Goal: Task Accomplishment & Management: Complete application form

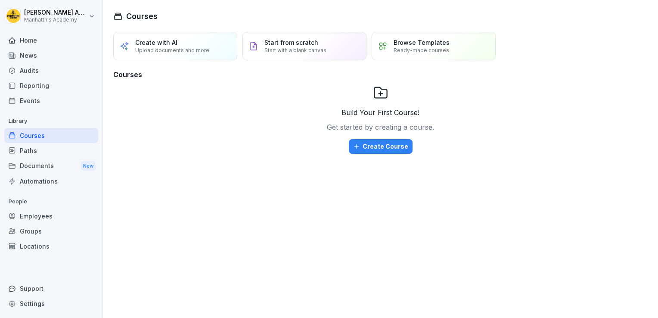
click at [28, 87] on div "Reporting" at bounding box center [51, 85] width 94 height 15
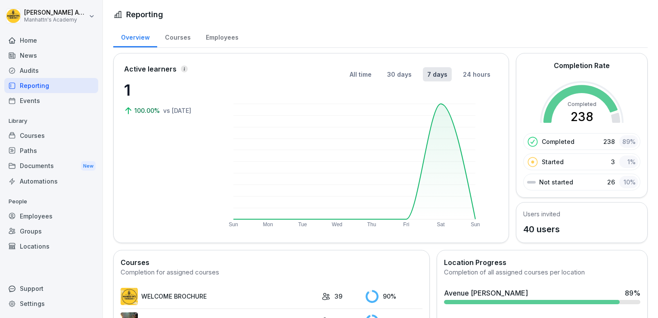
click at [225, 39] on div "Employees" at bounding box center [222, 36] width 48 height 22
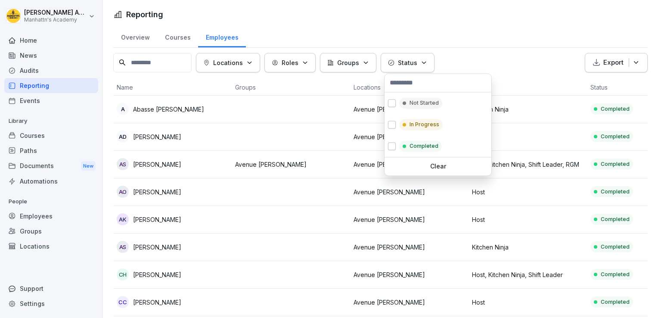
click at [412, 60] on p "Status" at bounding box center [407, 62] width 19 height 9
click at [408, 101] on div "Not Started" at bounding box center [420, 102] width 43 height 11
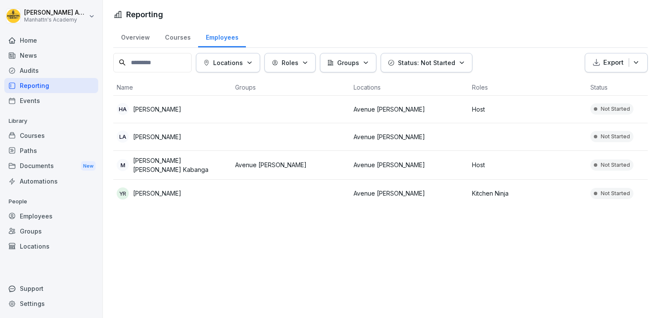
click at [280, 28] on html "[PERSON_NAME]'s Academy Home News Audits Reporting Events Library Courses Paths…" at bounding box center [329, 159] width 658 height 318
click at [280, 28] on div "Overview Courses Employees" at bounding box center [380, 36] width 535 height 22
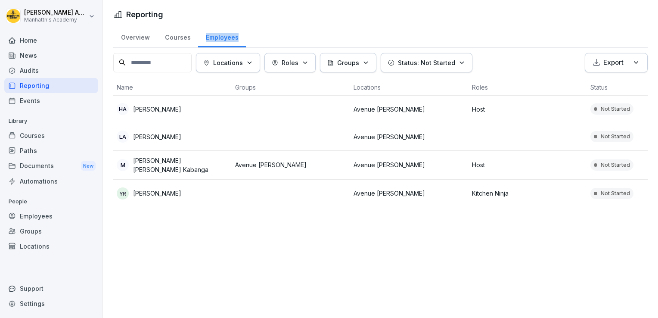
click at [280, 28] on div "Overview Courses Employees" at bounding box center [380, 36] width 535 height 22
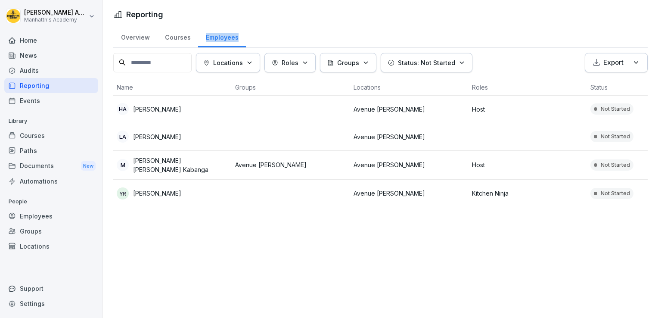
click at [279, 28] on div "Overview Courses Employees" at bounding box center [380, 36] width 535 height 22
click at [277, 27] on div "Overview Courses Employees" at bounding box center [380, 36] width 535 height 22
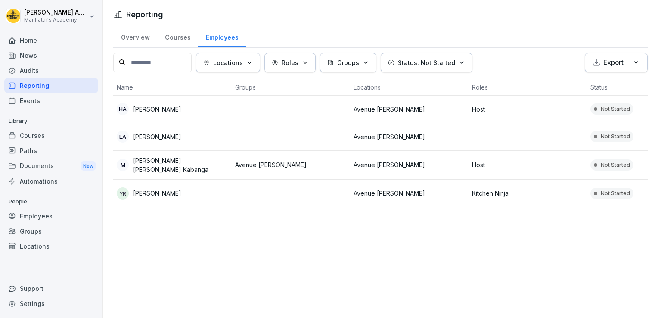
click at [277, 27] on div "Overview Courses Employees" at bounding box center [380, 36] width 535 height 22
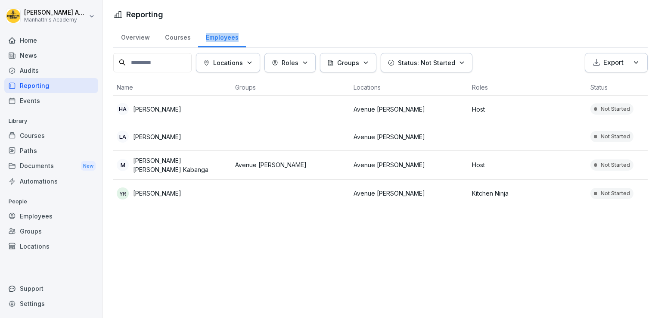
click at [277, 27] on div "Overview Courses Employees" at bounding box center [380, 36] width 535 height 22
click at [298, 77] on div "Locations Roles Groups Status: Not Started Export Name Groups Locations Roles S…" at bounding box center [380, 130] width 535 height 154
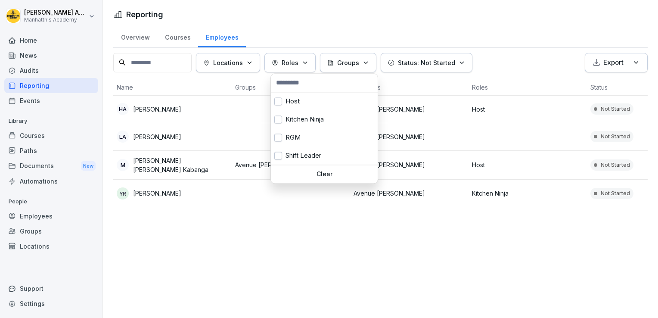
click at [298, 70] on button "Roles" at bounding box center [290, 62] width 51 height 19
click at [297, 102] on div "Host" at bounding box center [324, 101] width 107 height 18
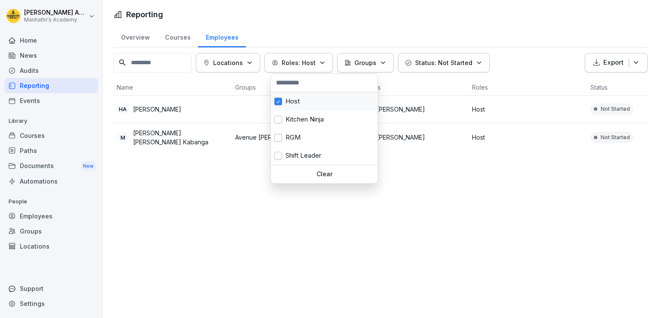
click at [287, 109] on div "Host" at bounding box center [324, 101] width 107 height 18
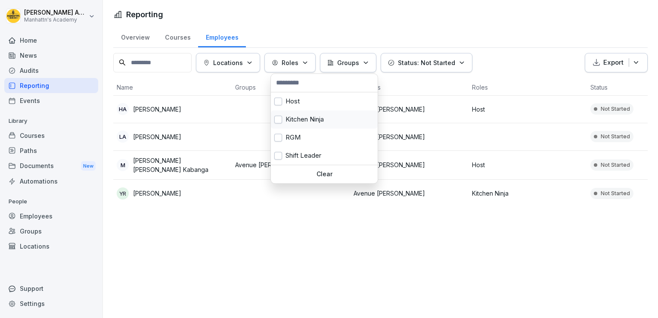
click at [289, 120] on div "Kitchen Ninja" at bounding box center [324, 119] width 107 height 18
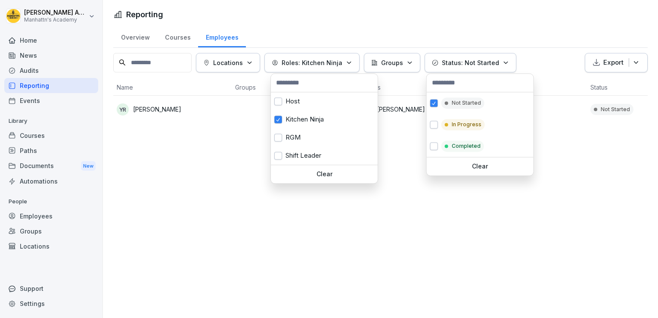
click at [453, 68] on button "Status: Not Started" at bounding box center [471, 62] width 92 height 19
click at [451, 119] on div "In Progress" at bounding box center [464, 124] width 44 height 11
click at [446, 151] on div "Completed" at bounding box center [463, 145] width 43 height 11
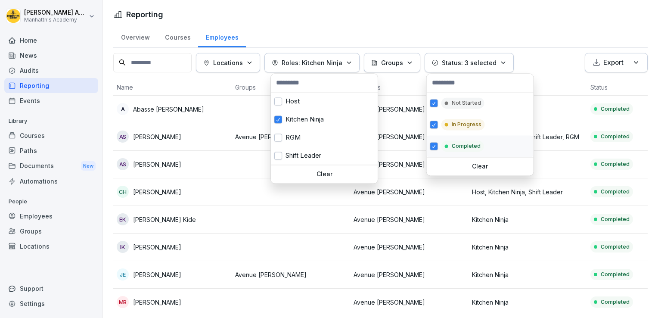
click at [446, 151] on div "Completed" at bounding box center [463, 145] width 43 height 11
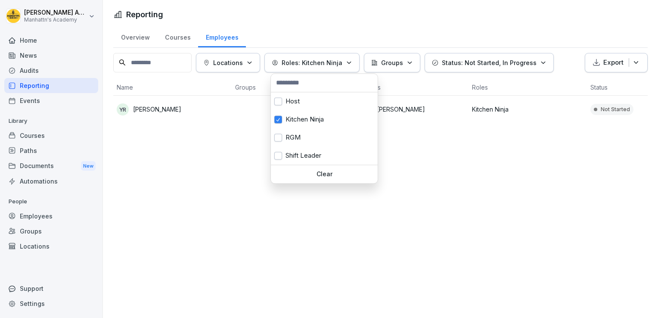
click at [296, 103] on html "[PERSON_NAME]'s Academy Home News Audits Reporting Events Library Courses Paths…" at bounding box center [329, 159] width 658 height 318
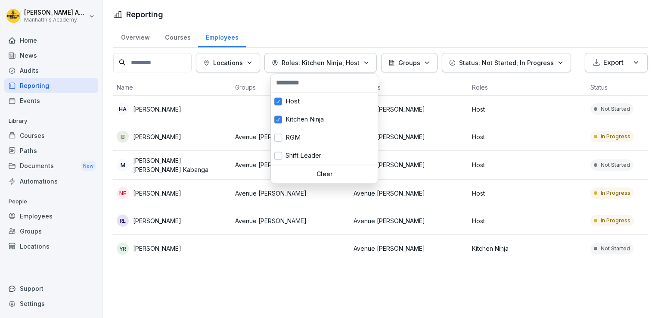
click at [298, 165] on div "Clear" at bounding box center [324, 174] width 107 height 19
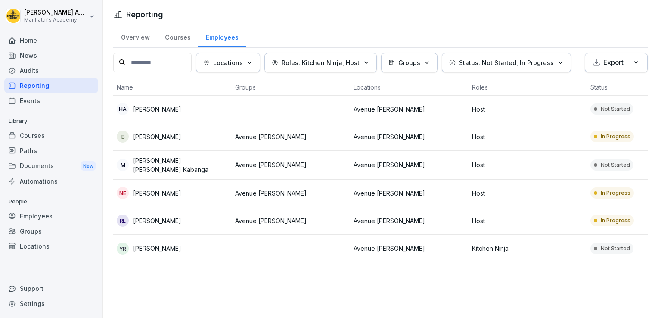
click at [260, 20] on html "[PERSON_NAME]'s Academy Home News Audits Reporting Events Library Courses Paths…" at bounding box center [329, 159] width 658 height 318
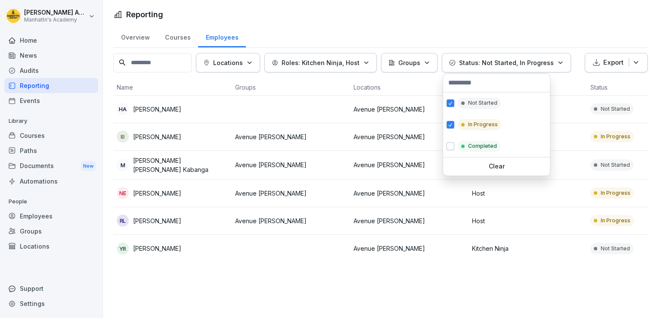
click at [486, 62] on p "Status: Not Started, In Progress" at bounding box center [506, 62] width 95 height 9
click at [448, 99] on button "button" at bounding box center [451, 103] width 8 height 8
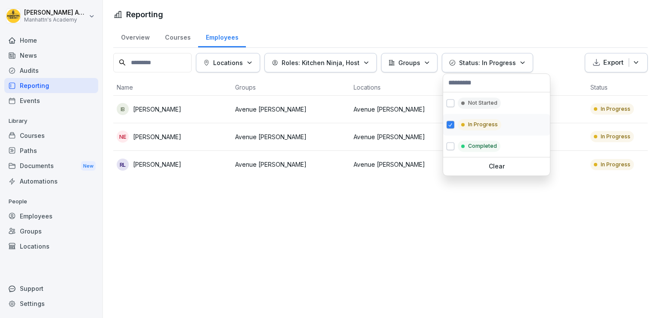
click at [449, 119] on div "In Progress" at bounding box center [496, 125] width 107 height 22
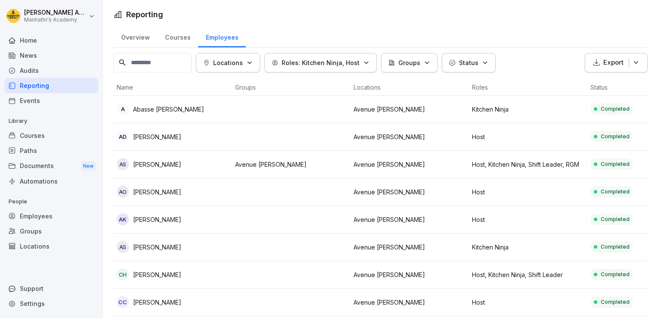
drag, startPoint x: 273, startPoint y: 45, endPoint x: 130, endPoint y: 59, distance: 143.7
click at [130, 59] on html "[PERSON_NAME]'s Academy Home News Audits Reporting Events Library Courses Paths…" at bounding box center [329, 159] width 658 height 318
click at [130, 59] on input at bounding box center [152, 62] width 78 height 19
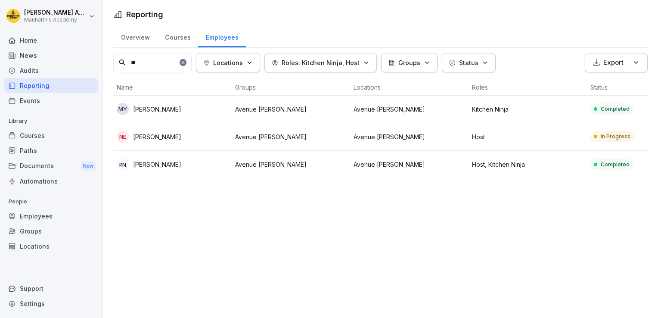
type input "*"
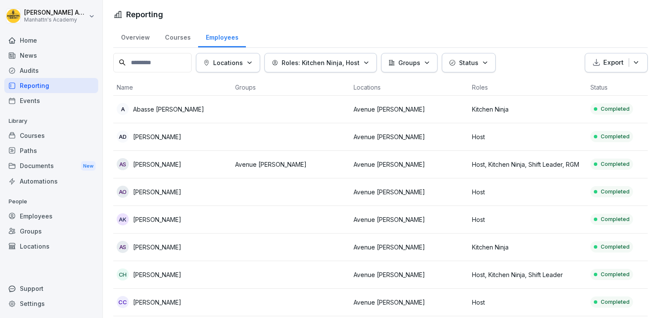
click at [59, 212] on div "Employees" at bounding box center [51, 215] width 94 height 15
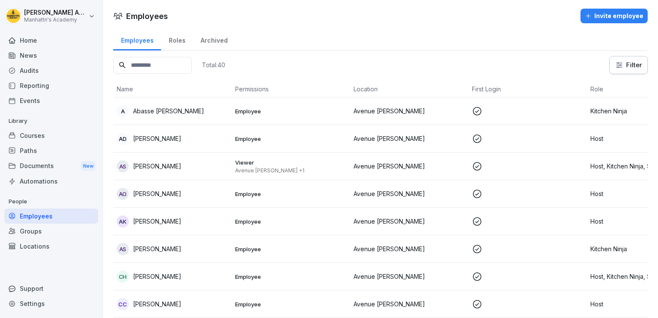
click at [611, 16] on div "Invite employee" at bounding box center [614, 15] width 59 height 9
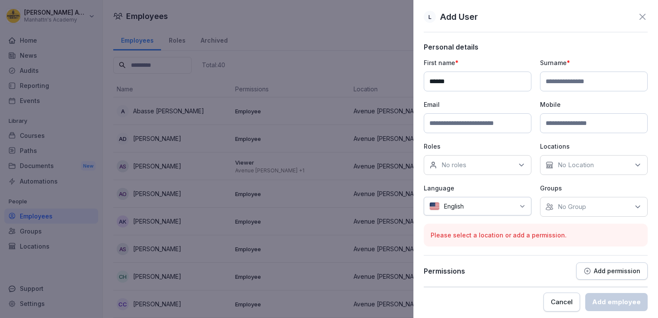
type input "*****"
type input "*******"
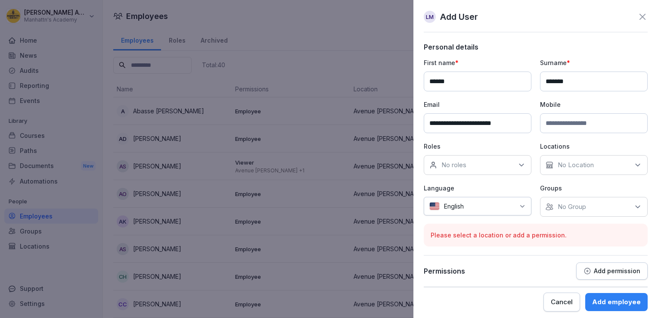
type input "**********"
click at [467, 172] on div "No roles" at bounding box center [478, 165] width 108 height 20
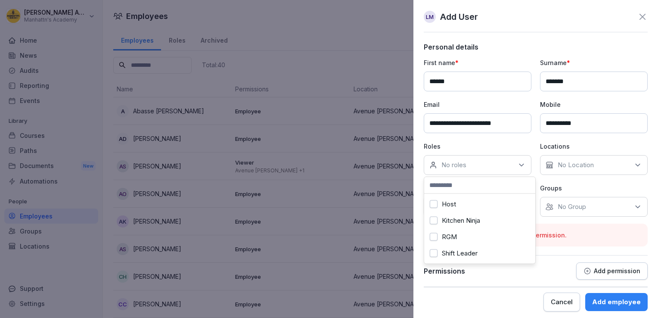
click at [457, 215] on div "Kitchen Ninja" at bounding box center [479, 220] width 107 height 16
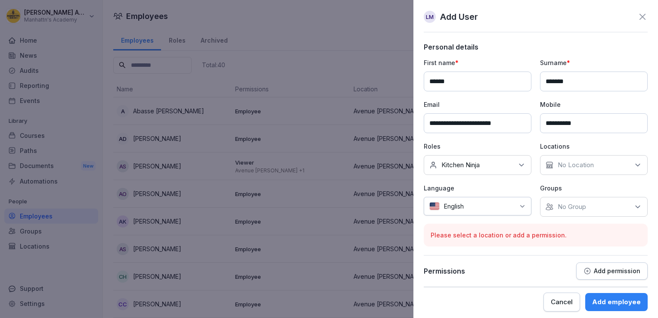
click at [585, 163] on p "No Location" at bounding box center [576, 165] width 36 height 9
click at [577, 210] on div "Avenue [PERSON_NAME]" at bounding box center [592, 204] width 107 height 16
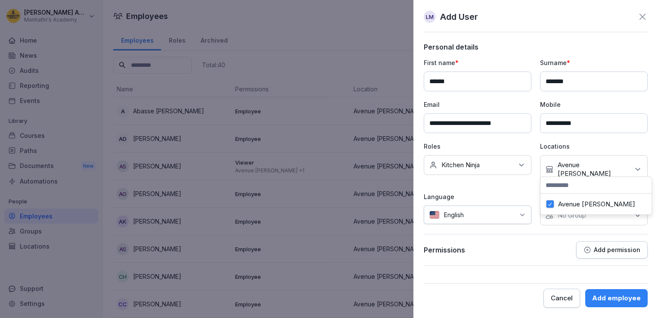
click at [496, 211] on div "English" at bounding box center [478, 214] width 108 height 19
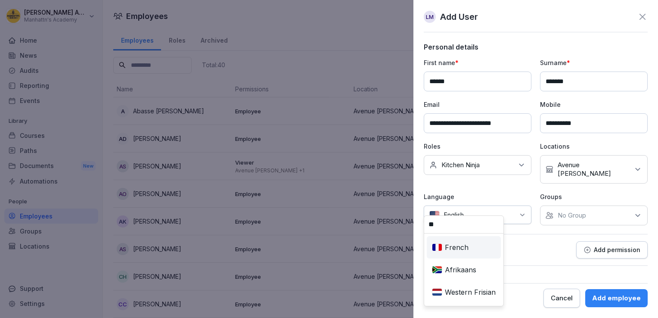
type input "**"
click at [472, 249] on div "French" at bounding box center [464, 247] width 71 height 19
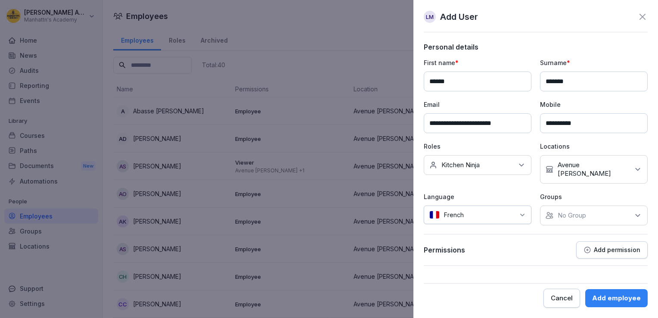
click at [578, 211] on p "No Group" at bounding box center [572, 215] width 28 height 9
click at [566, 246] on label "Avenue [PERSON_NAME]" at bounding box center [596, 246] width 77 height 8
click at [625, 299] on div "Add employee" at bounding box center [616, 297] width 49 height 9
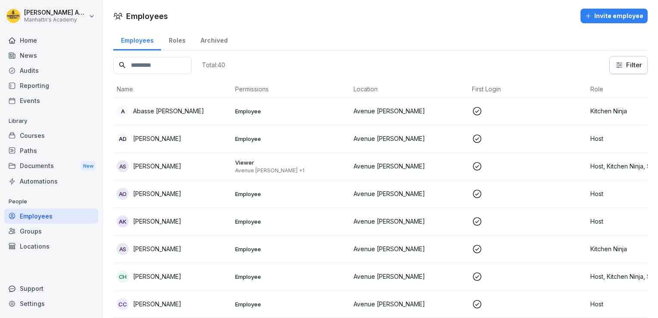
click at [148, 66] on input at bounding box center [152, 65] width 78 height 17
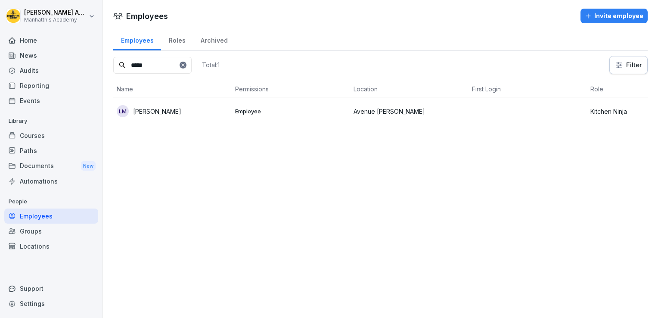
type input "*****"
click at [169, 108] on p "[PERSON_NAME]" at bounding box center [157, 111] width 48 height 9
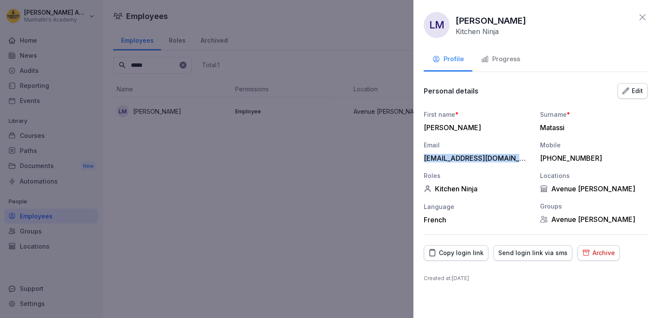
drag, startPoint x: 422, startPoint y: 158, endPoint x: 519, endPoint y: 158, distance: 96.9
click at [519, 158] on div "[PERSON_NAME] Kitchen Ninja Profile Progress Personal details Edit First name *…" at bounding box center [536, 159] width 245 height 318
copy div "[EMAIL_ADDRESS][DOMAIN_NAME]"
click at [447, 253] on div "Copy login link" at bounding box center [456, 252] width 55 height 9
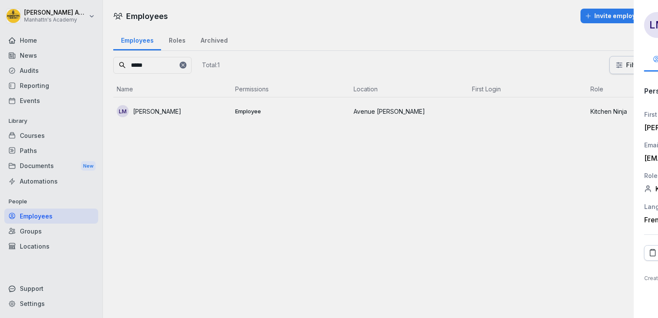
click at [244, 40] on div at bounding box center [329, 159] width 658 height 318
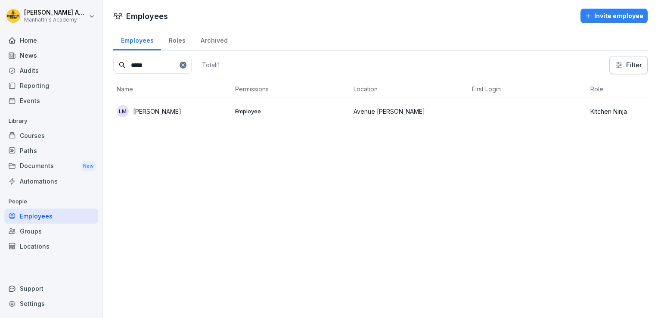
click at [616, 19] on div "Invite employee" at bounding box center [614, 15] width 59 height 9
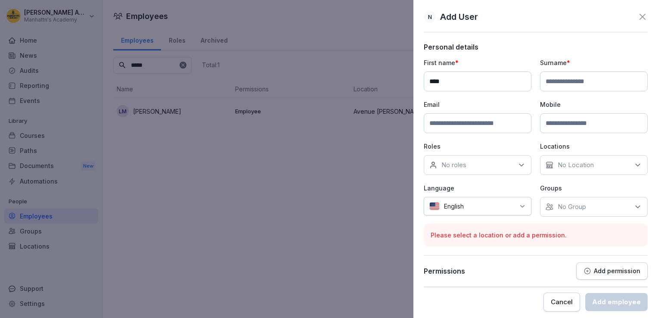
type input "***"
type input "*******"
paste input "**********"
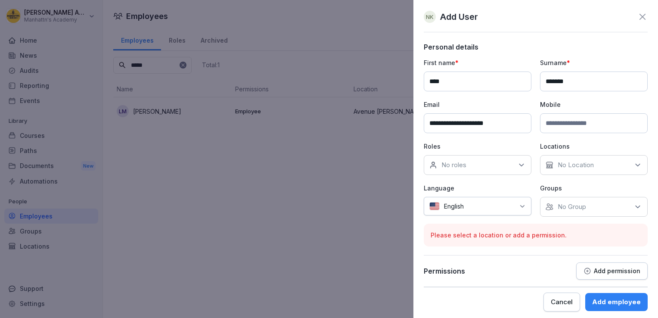
type input "**********"
click at [457, 159] on div "No roles" at bounding box center [478, 165] width 108 height 20
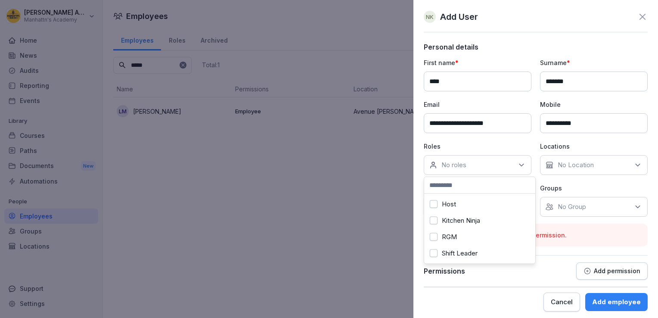
click at [457, 221] on label "Kitchen Ninja" at bounding box center [461, 221] width 38 height 8
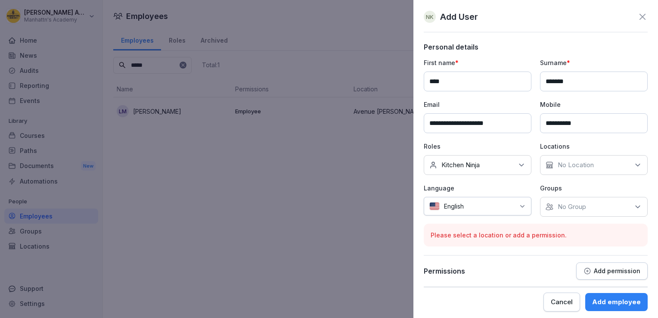
click at [568, 161] on p "No Location" at bounding box center [576, 165] width 36 height 9
click at [570, 208] on div "Avenue [PERSON_NAME]" at bounding box center [592, 204] width 107 height 16
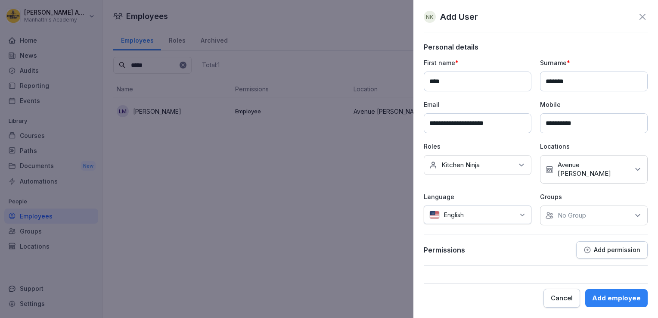
click at [504, 212] on div "English" at bounding box center [478, 214] width 108 height 19
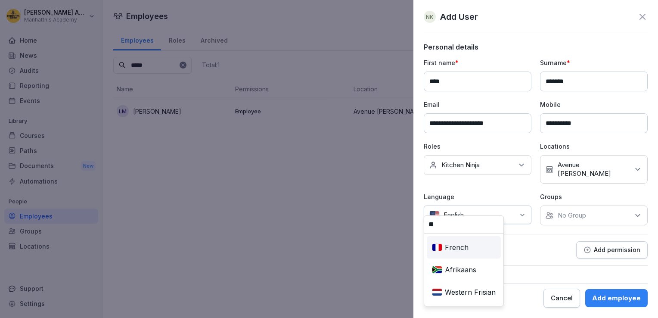
type input "**"
click at [461, 243] on div "French" at bounding box center [464, 247] width 71 height 19
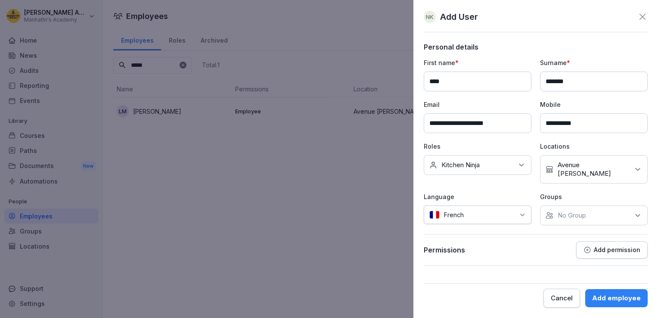
click at [594, 205] on div "No Group" at bounding box center [594, 215] width 108 height 20
click at [564, 250] on div "Avenue [PERSON_NAME]" at bounding box center [596, 245] width 107 height 16
click at [541, 285] on div "Cancel Add employee" at bounding box center [536, 295] width 224 height 25
click at [621, 297] on div "Add employee" at bounding box center [616, 297] width 49 height 9
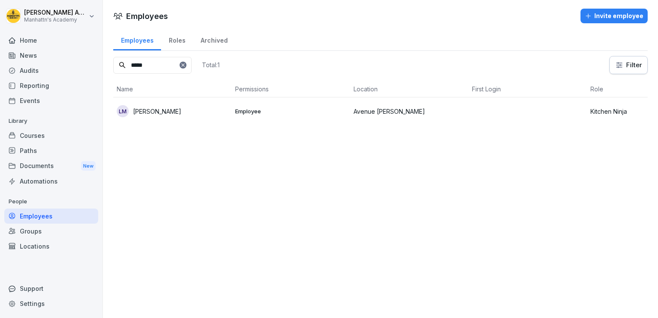
click at [192, 65] on div "*****" at bounding box center [152, 65] width 78 height 17
click at [186, 65] on icon at bounding box center [182, 64] width 5 height 5
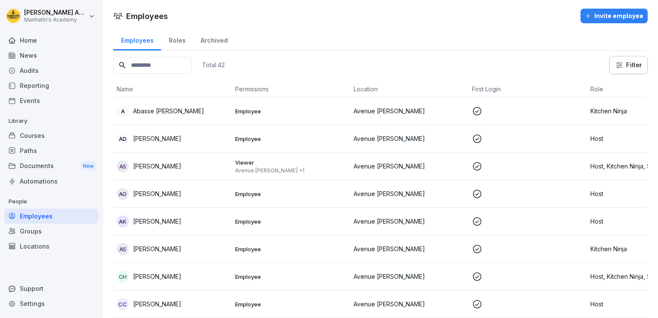
click at [192, 65] on input at bounding box center [152, 65] width 78 height 17
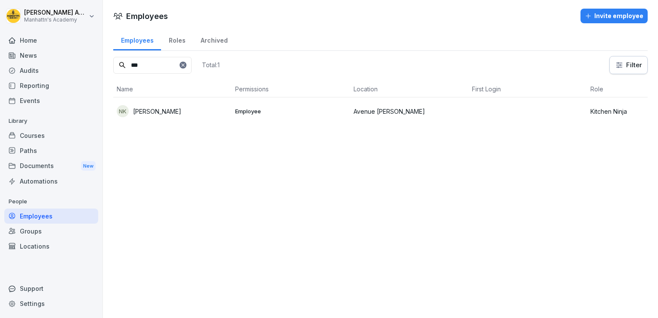
click at [176, 110] on div "[PERSON_NAME] Kabangi" at bounding box center [173, 111] width 112 height 12
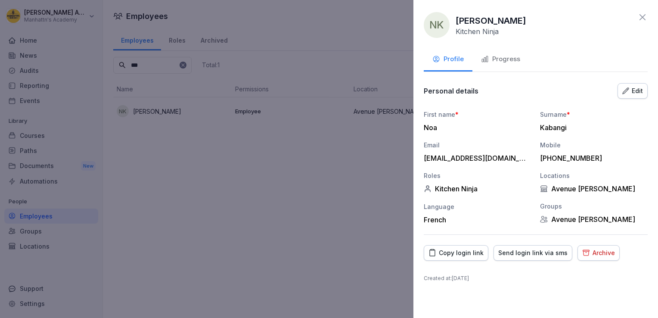
click at [460, 252] on div "Copy login link" at bounding box center [456, 252] width 55 height 9
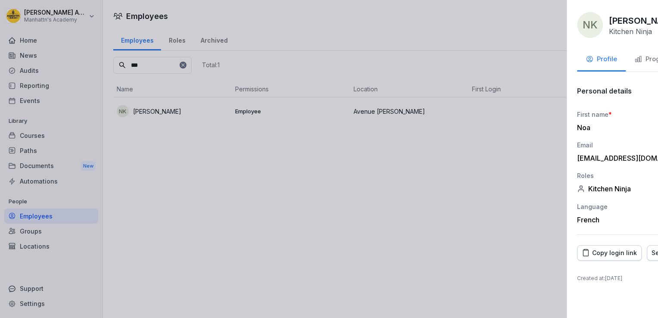
click at [315, 184] on div at bounding box center [329, 159] width 658 height 318
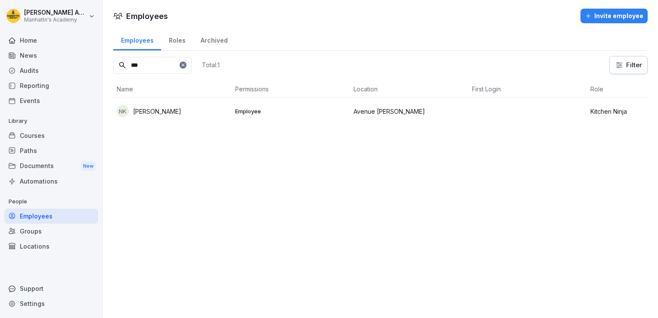
click at [150, 64] on input "***" at bounding box center [152, 65] width 78 height 17
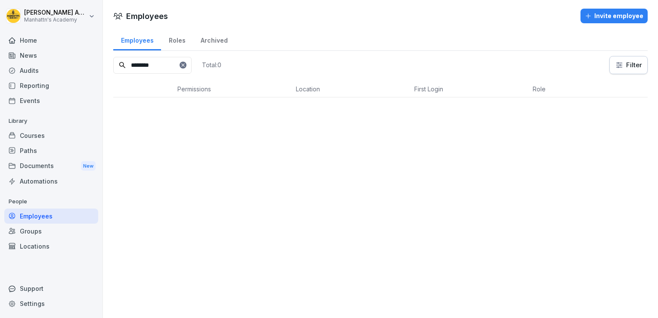
type input "********"
click at [186, 64] on icon at bounding box center [182, 64] width 5 height 5
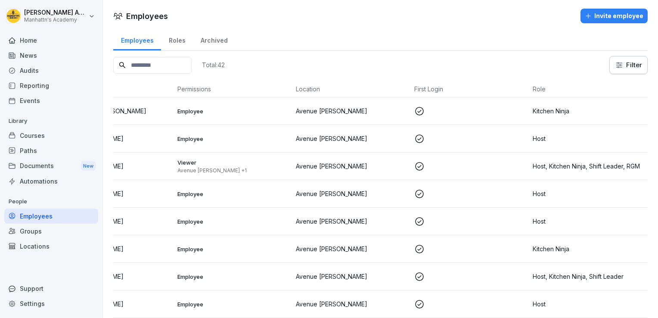
click at [192, 64] on input at bounding box center [152, 65] width 78 height 17
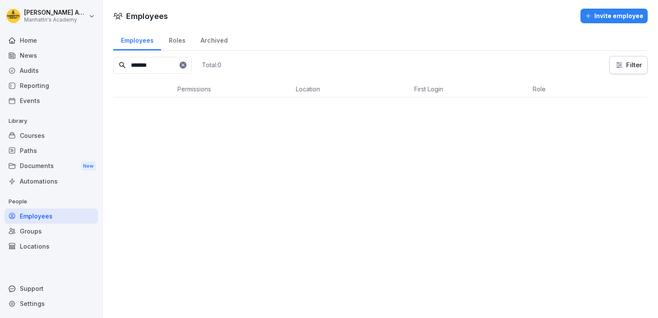
scroll to position [0, 0]
type input "*******"
click at [186, 65] on icon at bounding box center [182, 64] width 5 height 5
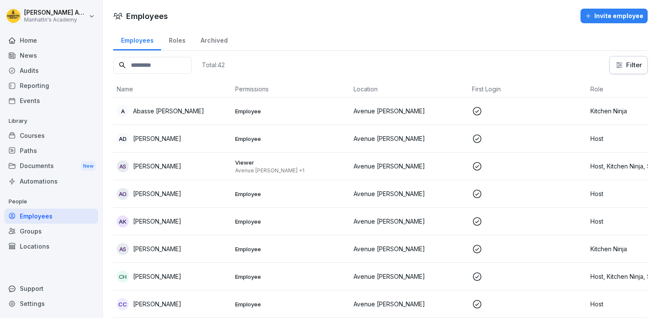
click at [135, 63] on input at bounding box center [152, 65] width 78 height 17
click at [26, 85] on div "Reporting" at bounding box center [51, 85] width 94 height 15
click at [603, 12] on div "Invite employee" at bounding box center [614, 15] width 59 height 9
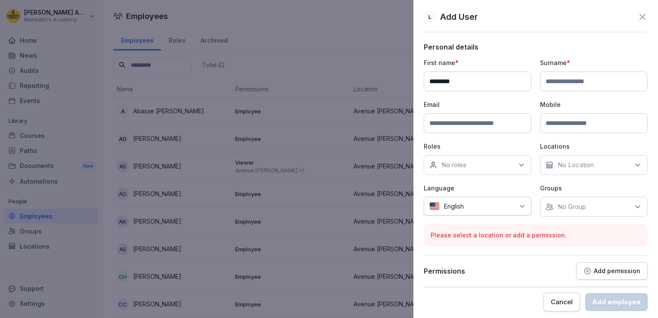
type input "********"
type input "*********"
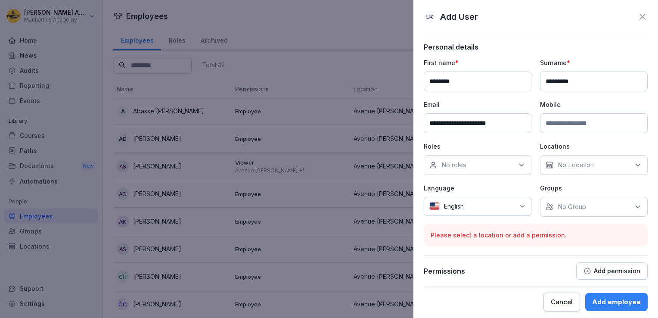
type input "**********"
click at [482, 159] on div "No roles" at bounding box center [478, 165] width 108 height 20
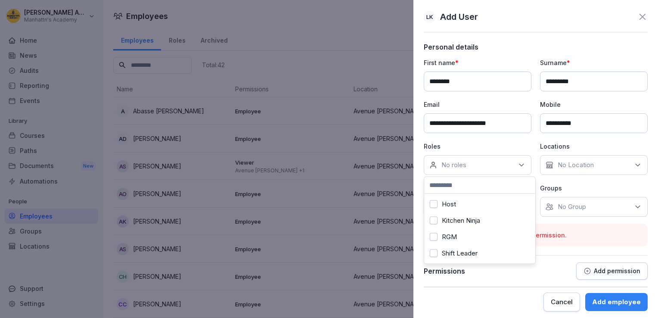
click at [464, 221] on label "Kitchen Ninja" at bounding box center [461, 221] width 38 height 8
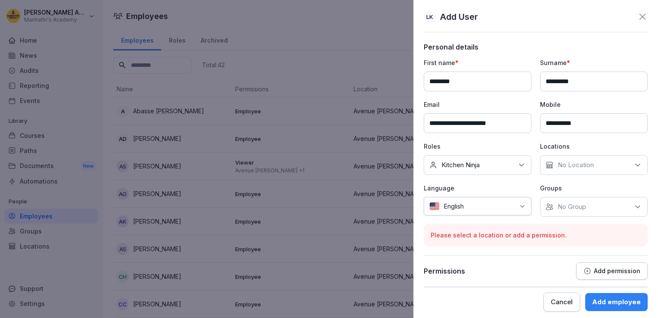
click at [589, 161] on p "No Location" at bounding box center [576, 165] width 36 height 9
click at [570, 199] on div "Avenue [PERSON_NAME]" at bounding box center [592, 204] width 107 height 16
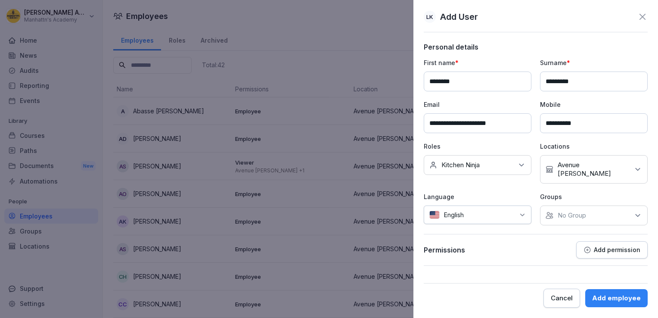
click at [487, 210] on div at bounding box center [491, 214] width 47 height 9
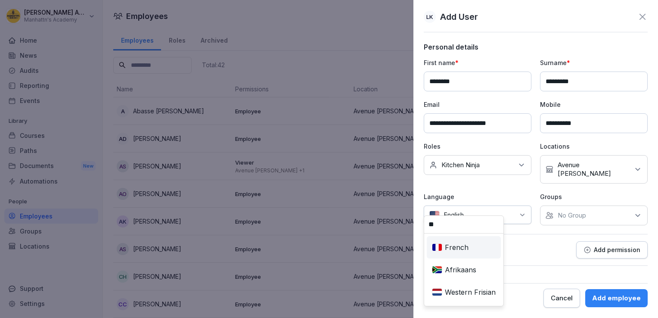
type input "**"
click at [451, 253] on div "French" at bounding box center [464, 247] width 71 height 19
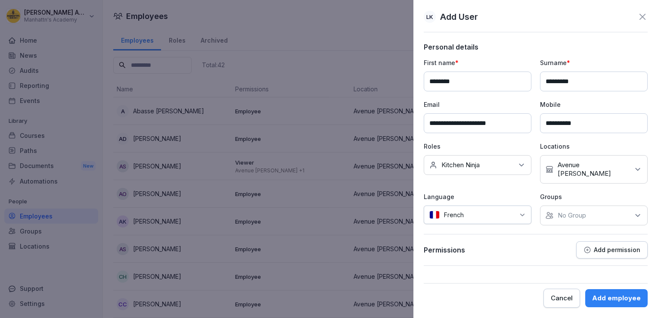
click at [591, 210] on div "No Group" at bounding box center [594, 215] width 108 height 20
click at [576, 246] on label "Avenue [PERSON_NAME]" at bounding box center [596, 246] width 77 height 8
click at [613, 294] on div "Add employee" at bounding box center [616, 297] width 49 height 9
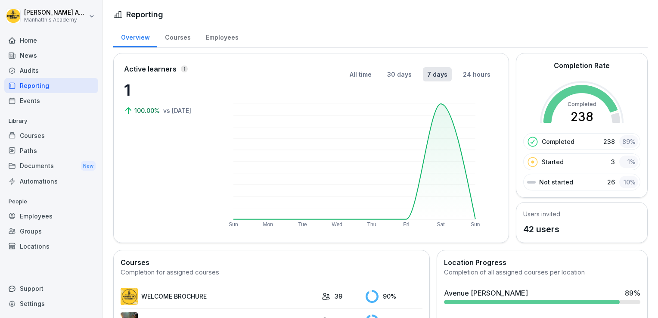
click at [219, 37] on div "Employees" at bounding box center [222, 36] width 48 height 22
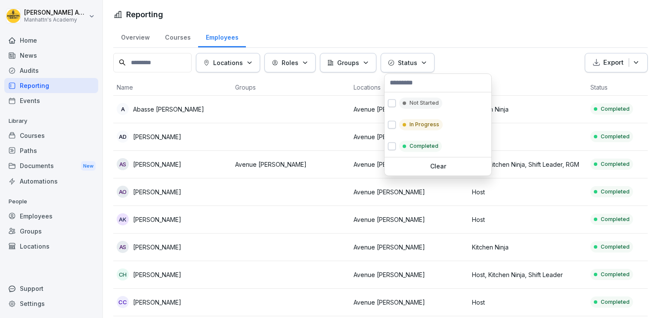
click at [415, 56] on button "Status" at bounding box center [408, 62] width 54 height 19
click at [389, 121] on button "button" at bounding box center [392, 125] width 8 height 8
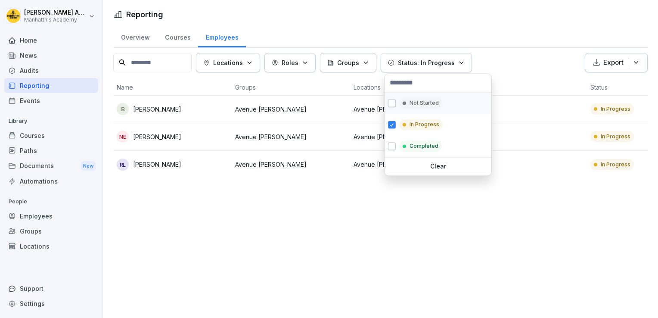
click at [391, 101] on button "button" at bounding box center [392, 103] width 8 height 8
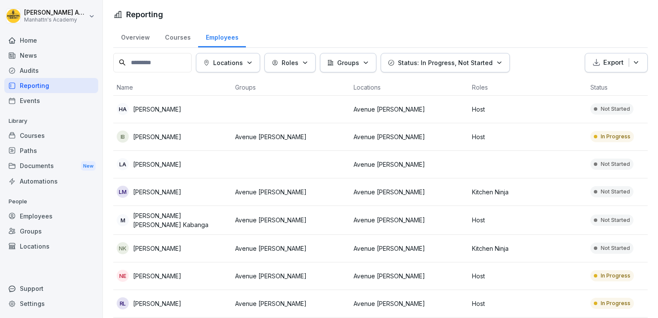
drag, startPoint x: 622, startPoint y: 8, endPoint x: 456, endPoint y: 200, distance: 253.5
click at [456, 200] on html "Louise Admin Manhattn's Academy Home News Audits Reporting Events Library Cours…" at bounding box center [329, 159] width 658 height 318
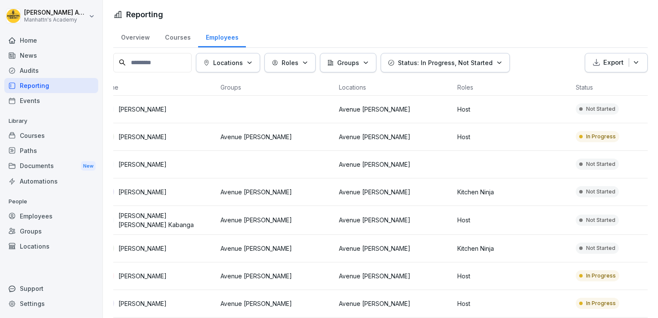
click at [44, 40] on div "Home" at bounding box center [51, 40] width 94 height 15
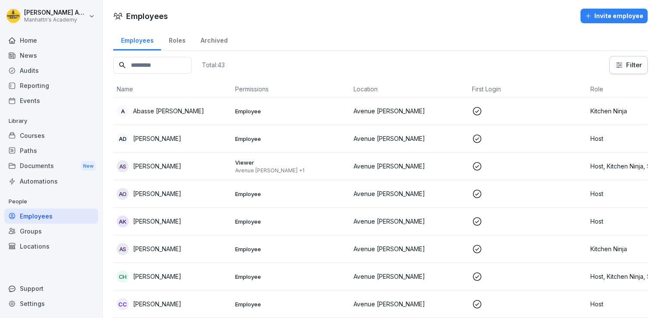
click at [192, 68] on input at bounding box center [152, 65] width 78 height 17
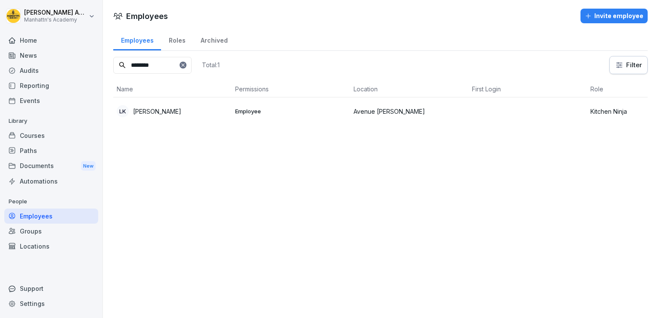
type input "********"
click at [198, 112] on div "LK Laurissa Koumounif" at bounding box center [173, 111] width 112 height 12
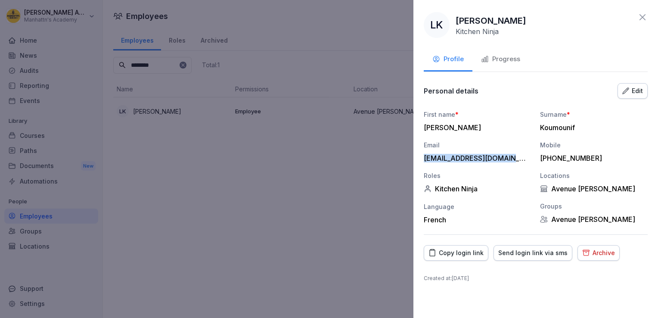
drag, startPoint x: 516, startPoint y: 157, endPoint x: 423, endPoint y: 158, distance: 93.5
click at [423, 158] on div "LK Laurissa Koumounif Kitchen Ninja Profile Progress Personal details Edit Firs…" at bounding box center [536, 159] width 245 height 318
copy div "madkoumounif@gmail.com"
click at [465, 255] on div "Copy login link" at bounding box center [456, 252] width 55 height 9
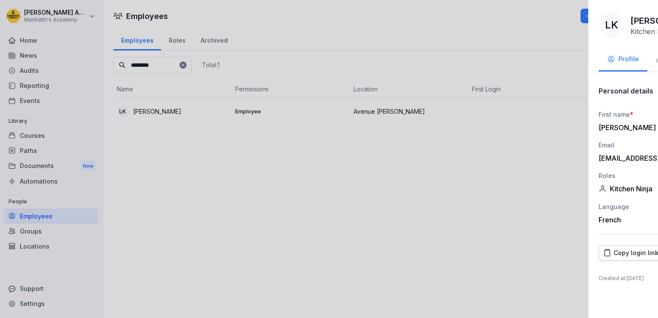
click at [325, 73] on div at bounding box center [329, 159] width 658 height 318
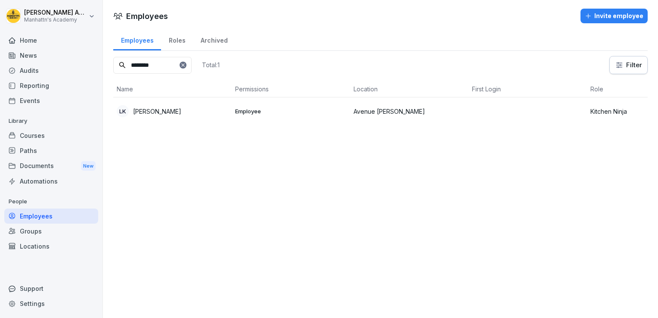
drag, startPoint x: 204, startPoint y: 69, endPoint x: 205, endPoint y: 62, distance: 7.4
click at [192, 62] on div "********" at bounding box center [152, 65] width 78 height 17
click at [186, 62] on icon at bounding box center [182, 64] width 5 height 5
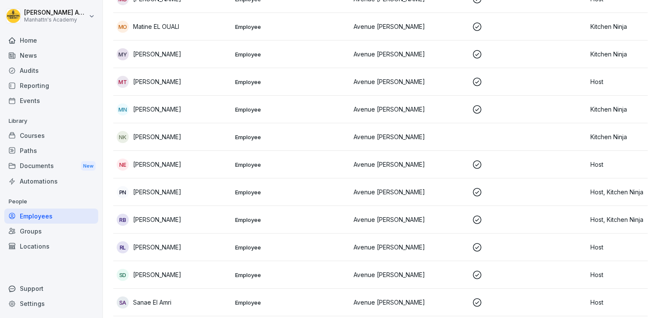
scroll to position [984, 0]
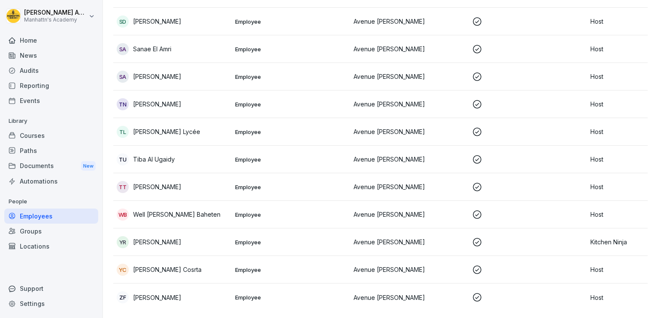
click at [170, 265] on p "[PERSON_NAME] Cosrta" at bounding box center [167, 269] width 68 height 9
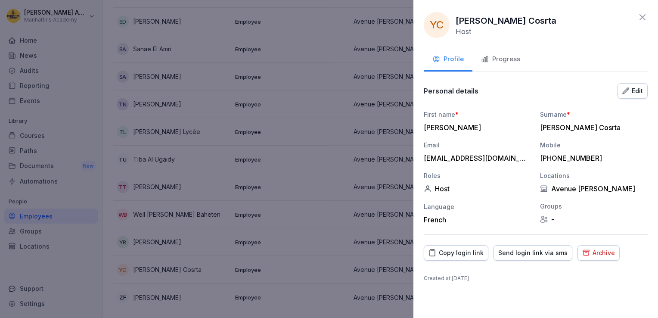
click at [582, 249] on icon "button" at bounding box center [586, 253] width 8 height 8
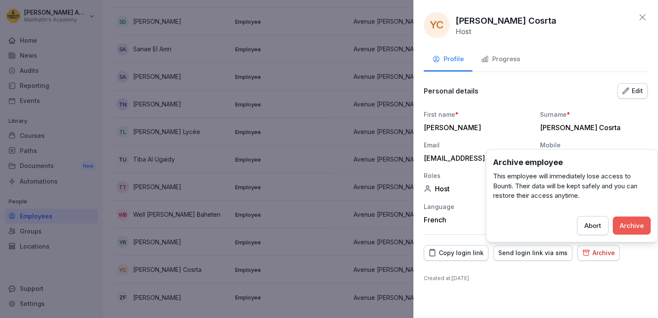
click at [618, 223] on button "Archive" at bounding box center [632, 225] width 38 height 18
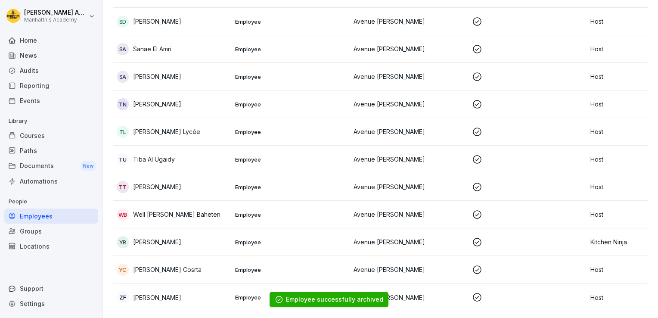
scroll to position [956, 0]
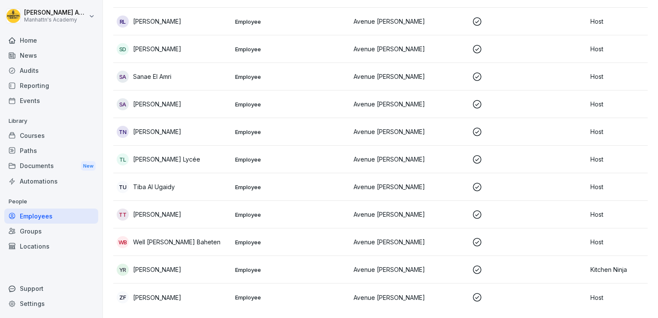
click at [376, 100] on p "Avenue [PERSON_NAME]" at bounding box center [410, 104] width 112 height 9
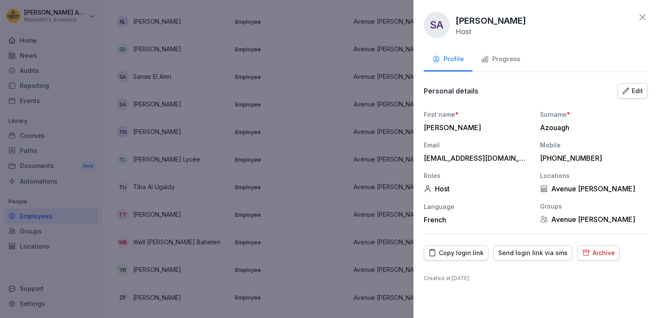
click at [578, 247] on button "Archive" at bounding box center [599, 253] width 42 height 16
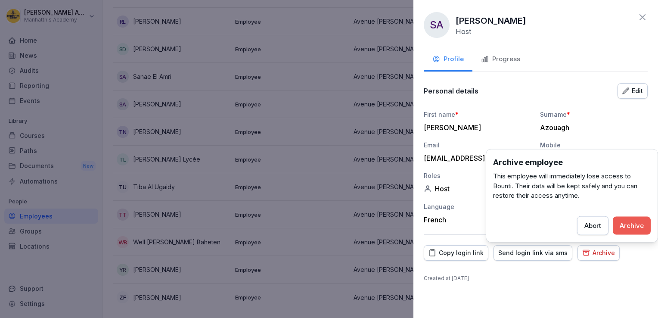
click at [631, 226] on div "Archive" at bounding box center [632, 225] width 24 height 9
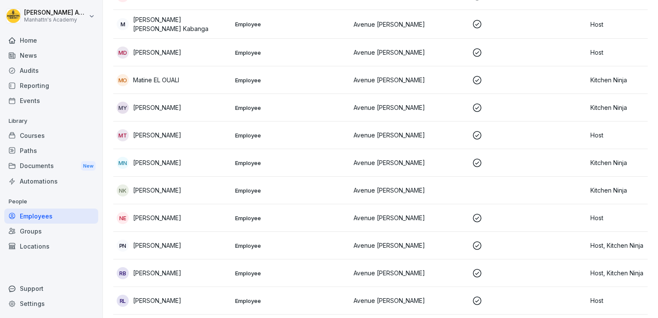
scroll to position [665, 0]
click at [236, 125] on td "Employee" at bounding box center [291, 137] width 118 height 28
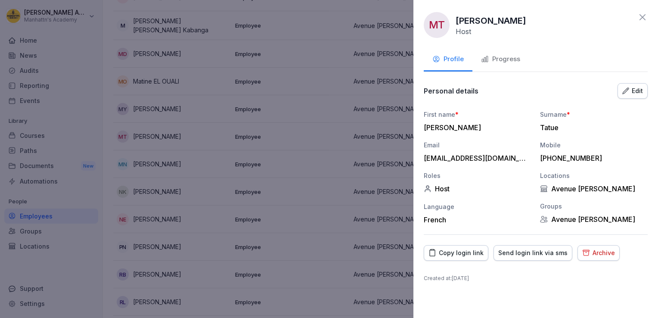
click at [636, 86] on div "Edit" at bounding box center [632, 90] width 21 height 9
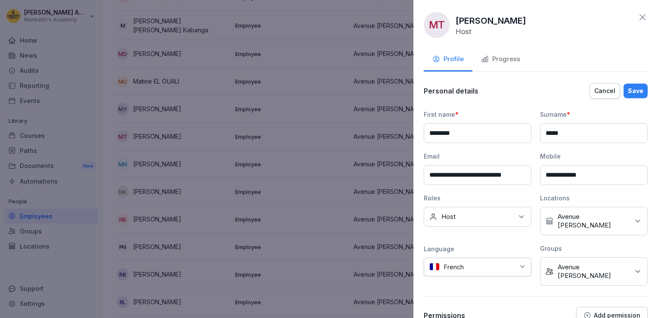
click at [434, 134] on input "********" at bounding box center [478, 133] width 108 height 20
click at [429, 134] on input "*******" at bounding box center [478, 133] width 108 height 20
type input "********"
click at [624, 84] on button "Save" at bounding box center [636, 91] width 24 height 15
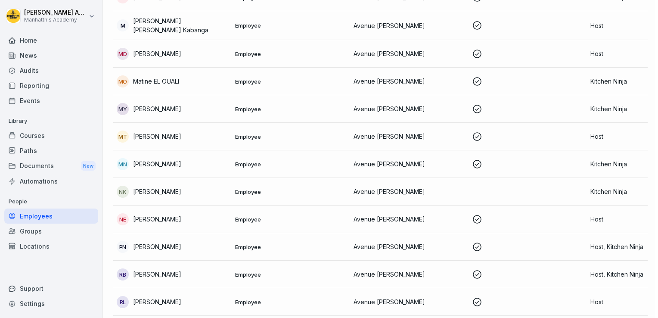
click at [301, 99] on div at bounding box center [329, 159] width 658 height 318
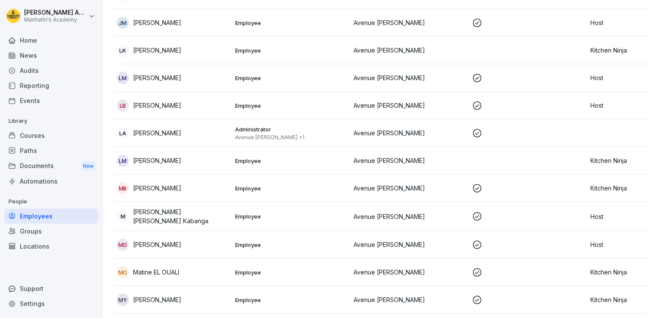
scroll to position [474, 0]
click at [168, 78] on p "[PERSON_NAME]" at bounding box center [157, 78] width 48 height 9
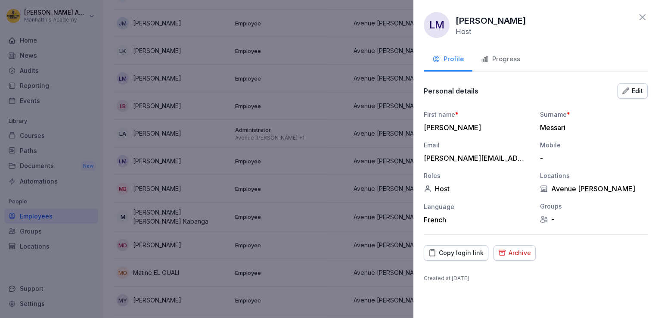
click at [233, 82] on div at bounding box center [329, 159] width 658 height 318
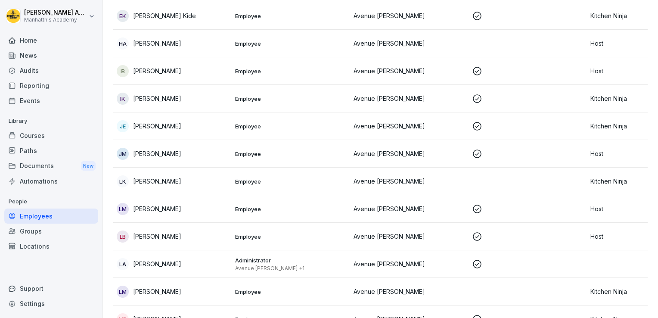
scroll to position [338, 0]
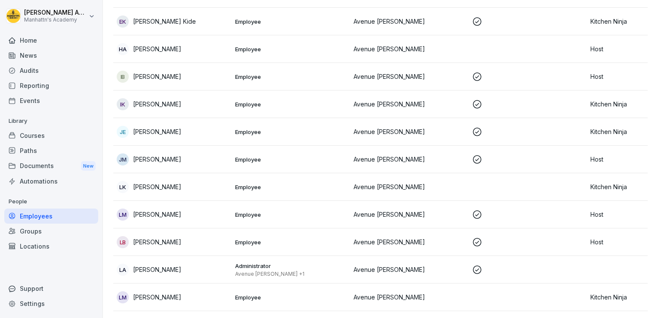
click at [181, 103] on div "IK Ivan Kengne" at bounding box center [173, 104] width 112 height 12
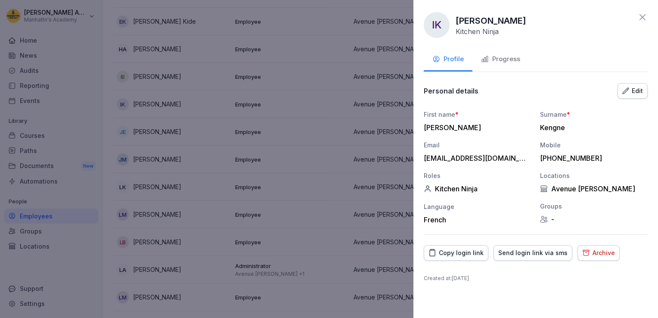
click at [588, 251] on div "Archive" at bounding box center [598, 252] width 33 height 9
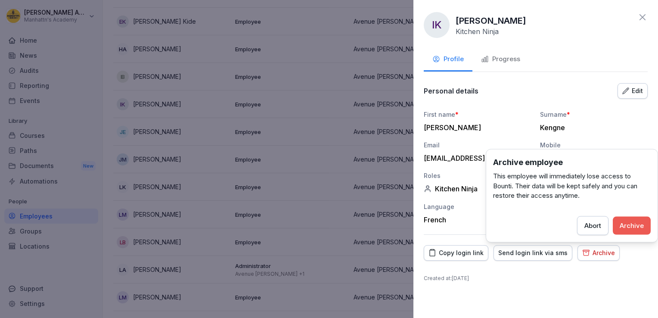
click at [635, 227] on div "Archive" at bounding box center [632, 225] width 24 height 9
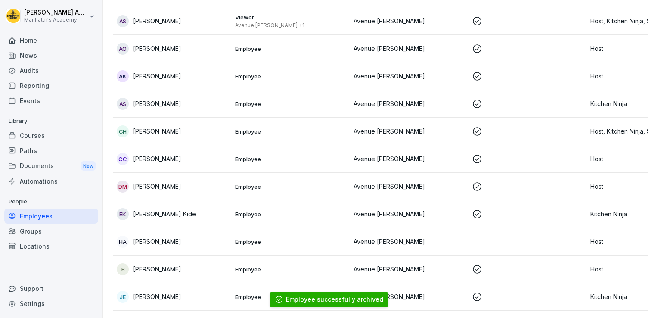
scroll to position [145, 0]
click at [195, 149] on td "cc chevalier chiara" at bounding box center [172, 160] width 118 height 28
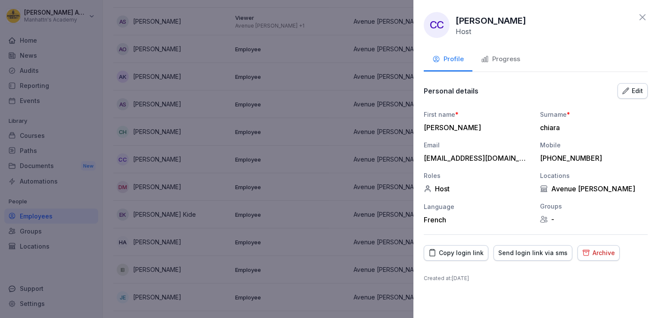
click at [620, 94] on button "Edit" at bounding box center [633, 91] width 30 height 16
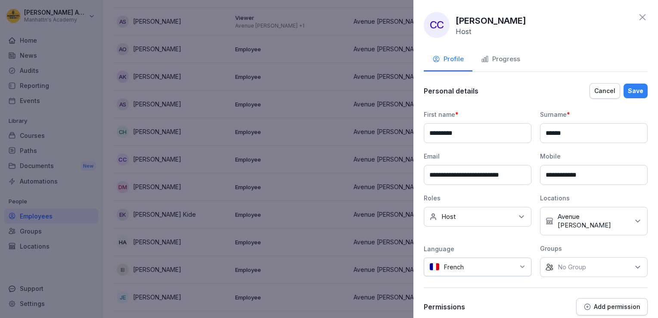
click at [433, 133] on input "*********" at bounding box center [478, 133] width 108 height 20
click at [433, 133] on input "********" at bounding box center [478, 133] width 108 height 20
type input "*********"
type input "******"
click at [624, 84] on button "Save" at bounding box center [636, 91] width 24 height 15
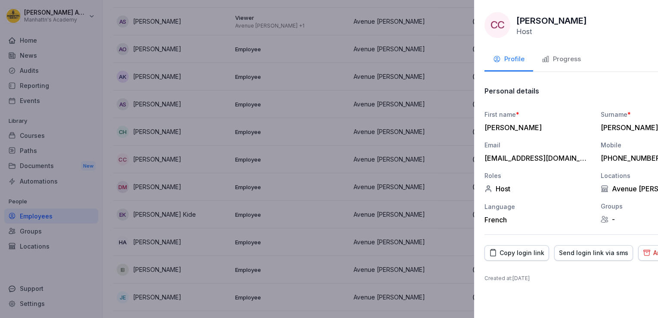
click at [221, 121] on div at bounding box center [329, 159] width 658 height 318
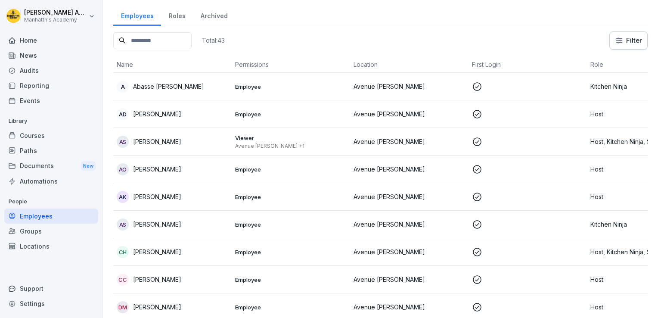
scroll to position [0, 0]
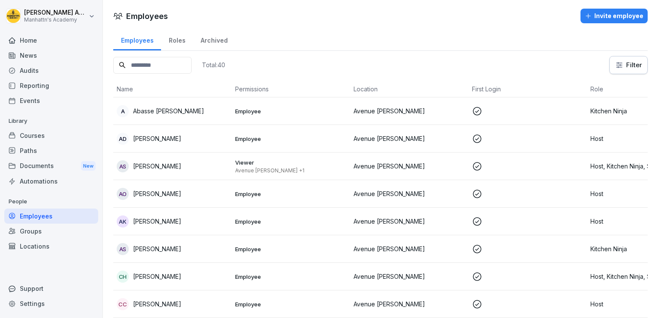
click at [605, 18] on div "Invite employee" at bounding box center [614, 15] width 59 height 9
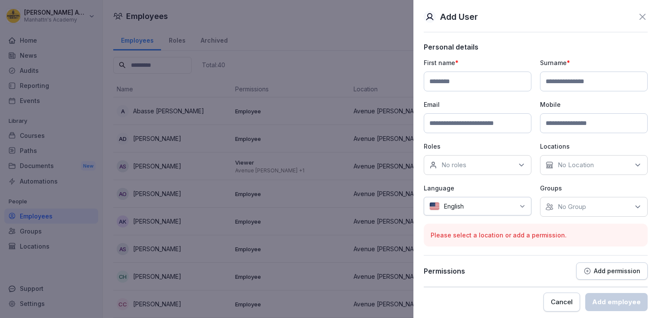
click at [482, 61] on p "First name *" at bounding box center [478, 62] width 108 height 9
click at [466, 82] on input at bounding box center [478, 82] width 108 height 20
type input "*******"
type input "*"
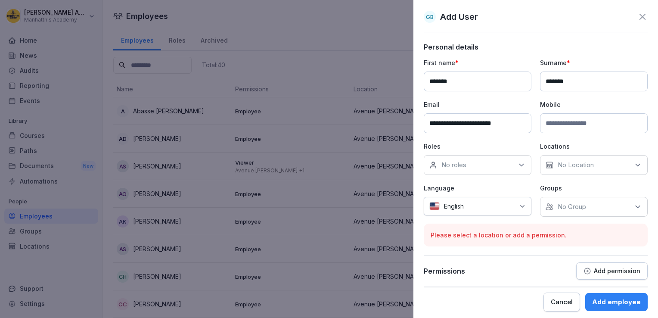
type input "**********"
click at [457, 165] on p "No roles" at bounding box center [454, 165] width 25 height 9
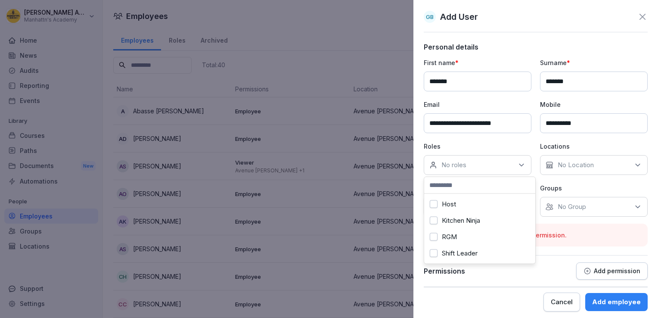
click at [457, 221] on label "Kitchen Ninja" at bounding box center [461, 221] width 38 height 8
click at [558, 165] on p "No Location" at bounding box center [576, 165] width 36 height 9
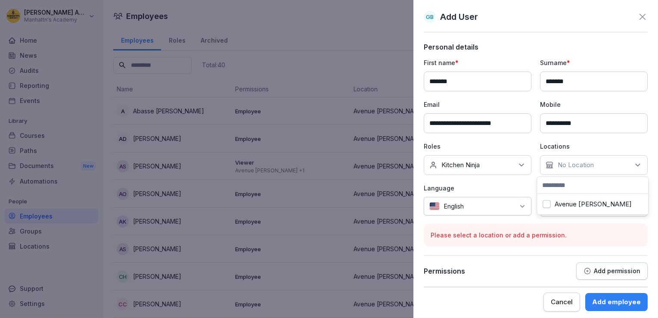
click at [558, 201] on label "Avenue [PERSON_NAME]" at bounding box center [593, 204] width 77 height 8
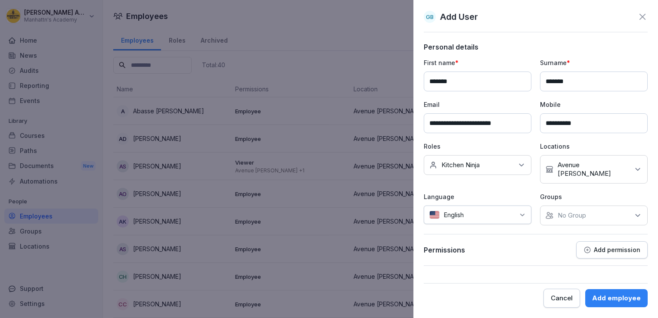
click at [501, 210] on div at bounding box center [491, 214] width 47 height 9
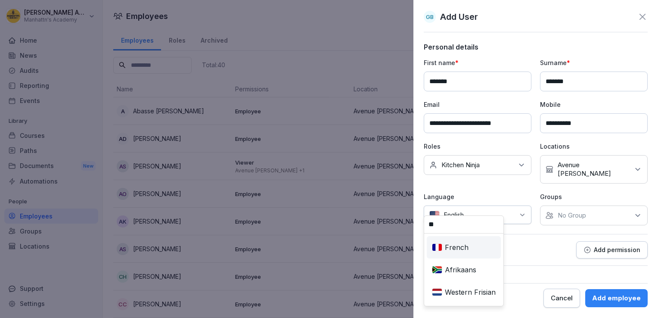
type input "**"
click at [446, 241] on div "French" at bounding box center [464, 247] width 71 height 19
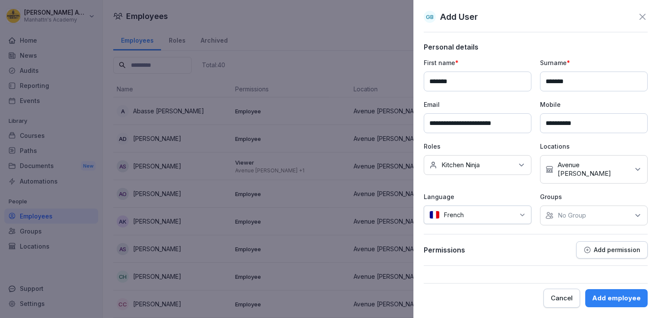
click at [582, 211] on div "No Group" at bounding box center [594, 215] width 108 height 20
click at [573, 243] on label "Avenue [PERSON_NAME]" at bounding box center [596, 246] width 77 height 8
click at [585, 268] on form "**********" at bounding box center [536, 175] width 224 height 265
click at [615, 298] on div "Add employee" at bounding box center [616, 297] width 49 height 9
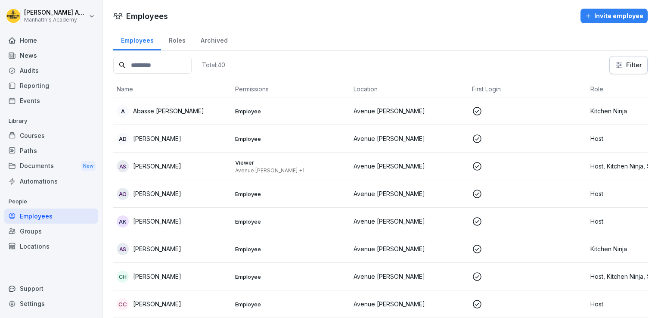
click at [166, 66] on input at bounding box center [152, 65] width 78 height 17
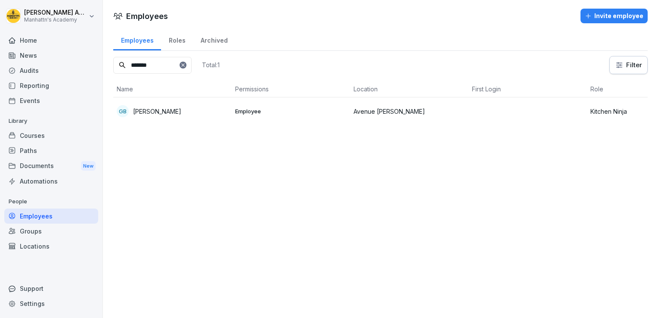
type input "*******"
click at [177, 114] on p "Gabriel Bolenge" at bounding box center [157, 111] width 48 height 9
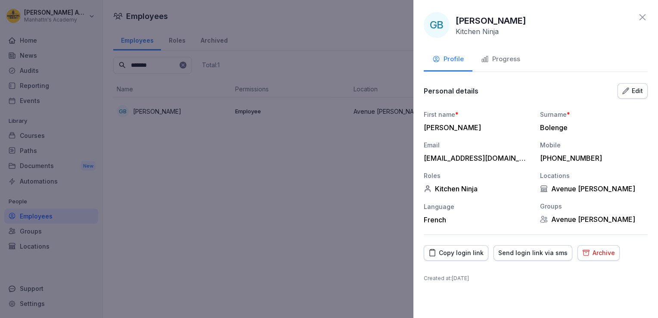
click at [451, 250] on div "Copy login link" at bounding box center [456, 252] width 55 height 9
click at [378, 161] on div at bounding box center [329, 159] width 658 height 318
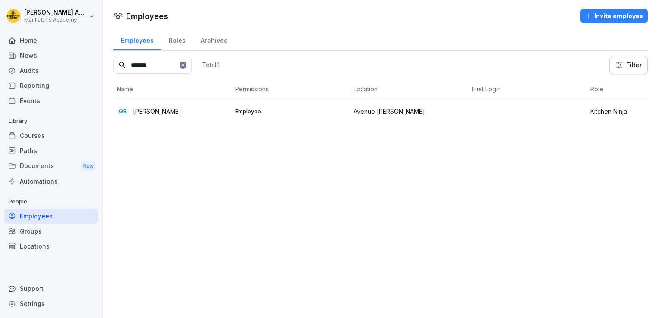
click at [28, 42] on div "Home" at bounding box center [51, 40] width 94 height 15
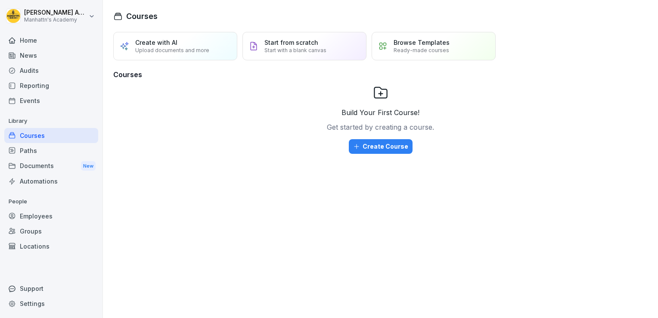
click at [28, 83] on div "Reporting" at bounding box center [51, 85] width 94 height 15
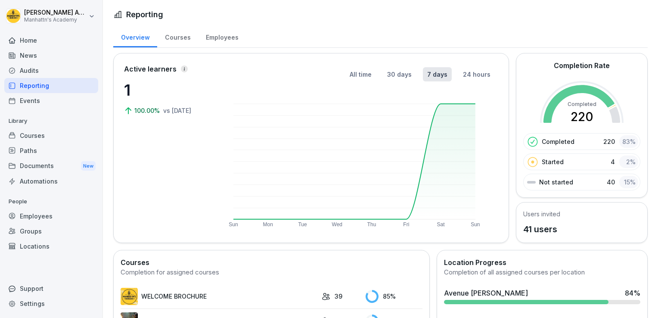
click at [216, 37] on div "Employees" at bounding box center [222, 36] width 48 height 22
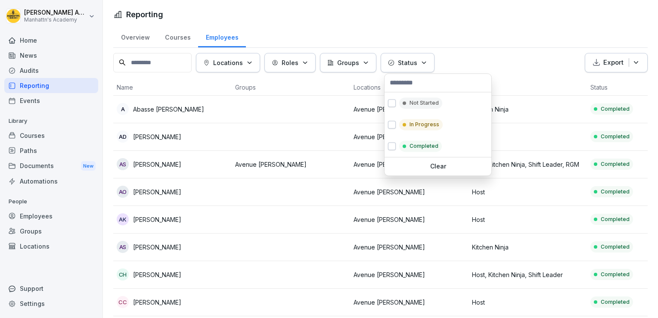
click at [414, 68] on button "Status" at bounding box center [408, 62] width 54 height 19
click at [414, 95] on div "Not Started" at bounding box center [438, 103] width 107 height 22
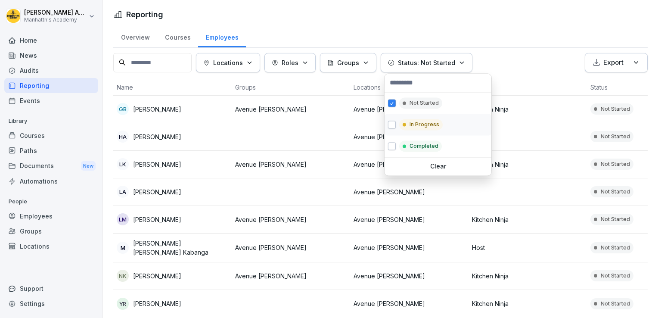
click at [416, 119] on div "In Progress" at bounding box center [421, 124] width 44 height 11
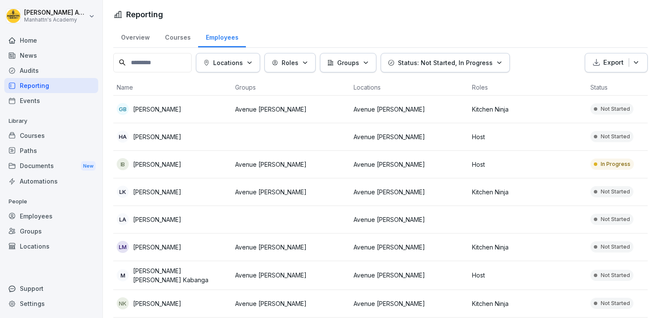
click at [352, 16] on html "Louise Admin Manhattn's Academy Home News Audits Reporting Events Library Cours…" at bounding box center [329, 159] width 658 height 318
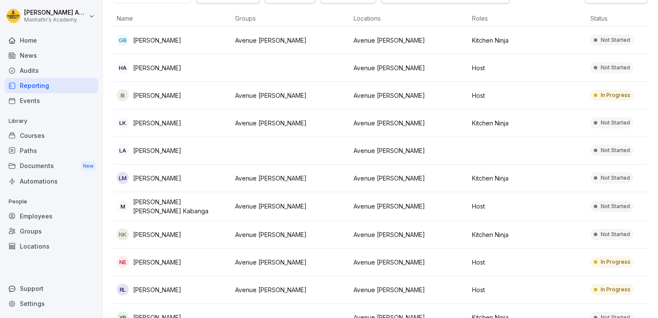
scroll to position [100, 0]
